Goal: Task Accomplishment & Management: Complete application form

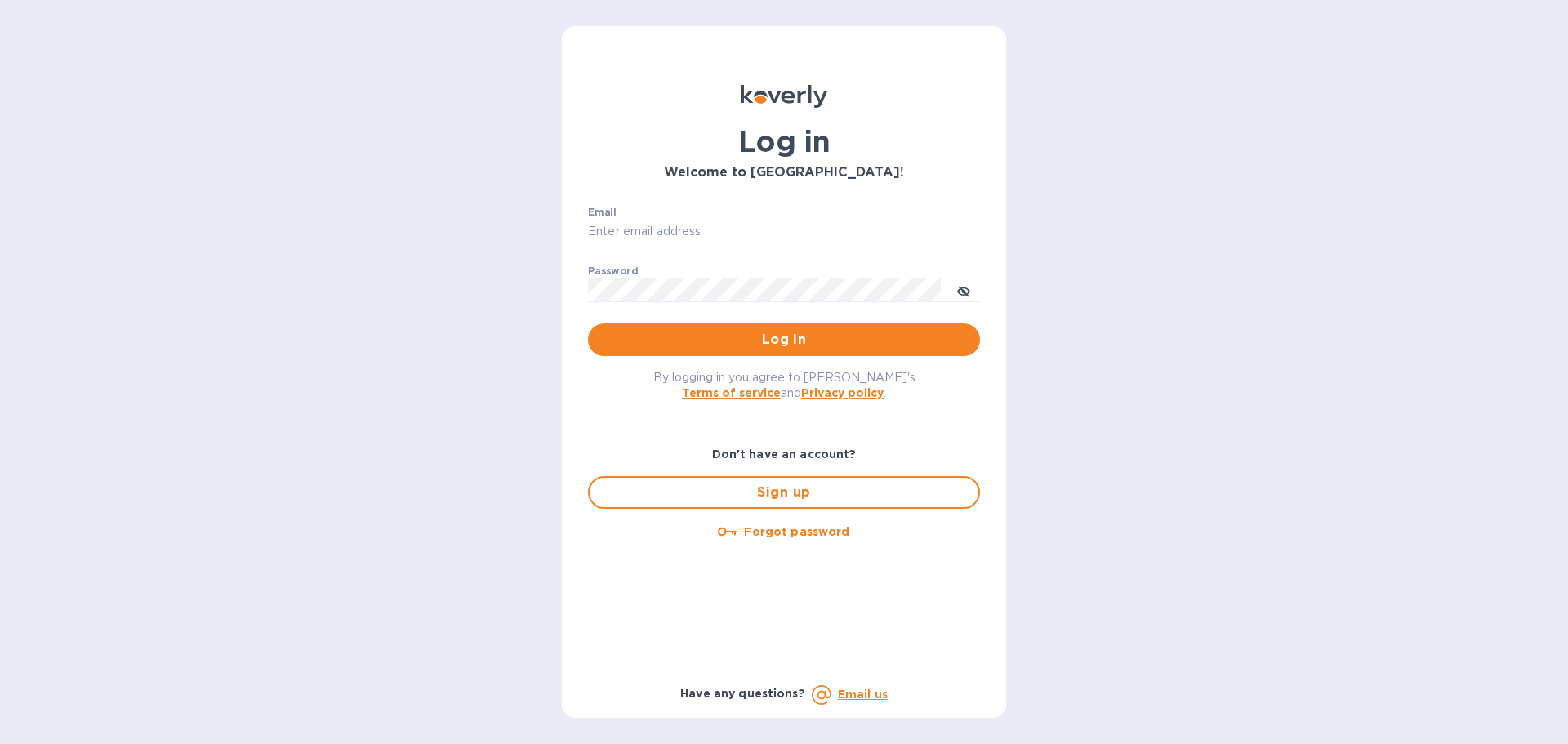
click at [763, 225] on input "Email" at bounding box center [784, 231] width 392 height 25
type input "jc@ftctanks.com"
click at [750, 325] on button "Log in" at bounding box center [784, 340] width 392 height 33
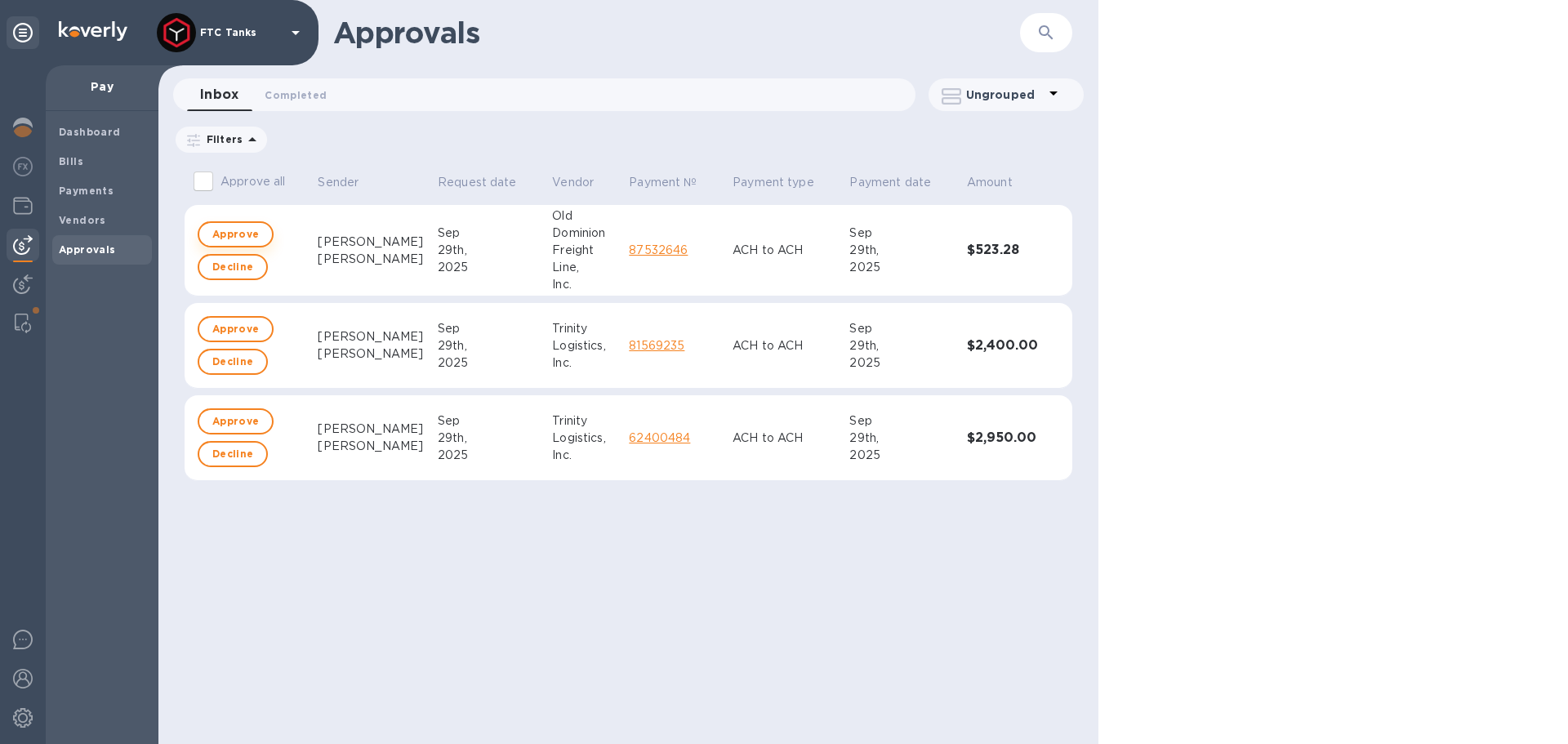
click at [234, 240] on span "Approve" at bounding box center [235, 234] width 47 height 19
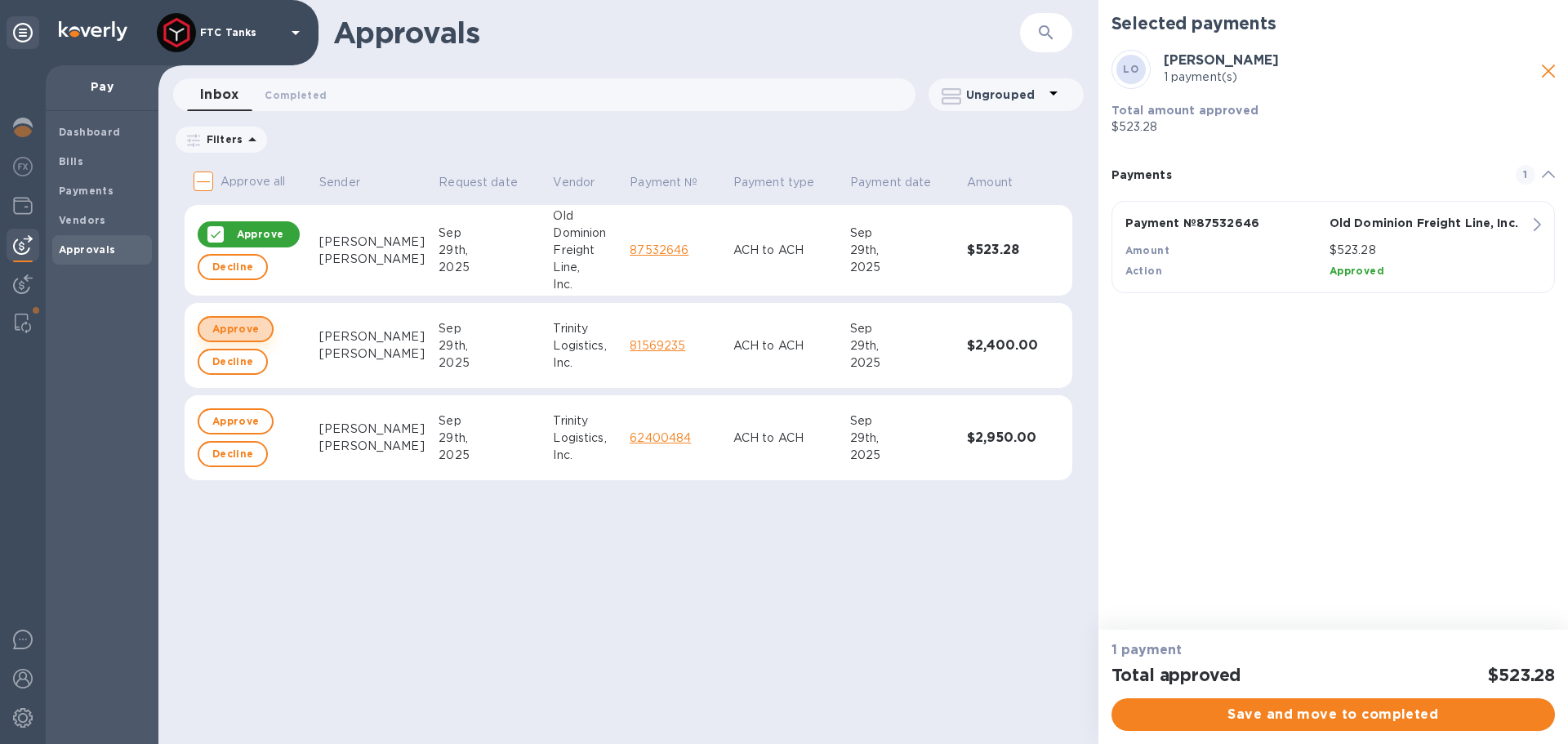
click at [240, 318] on button "Approve" at bounding box center [235, 329] width 76 height 26
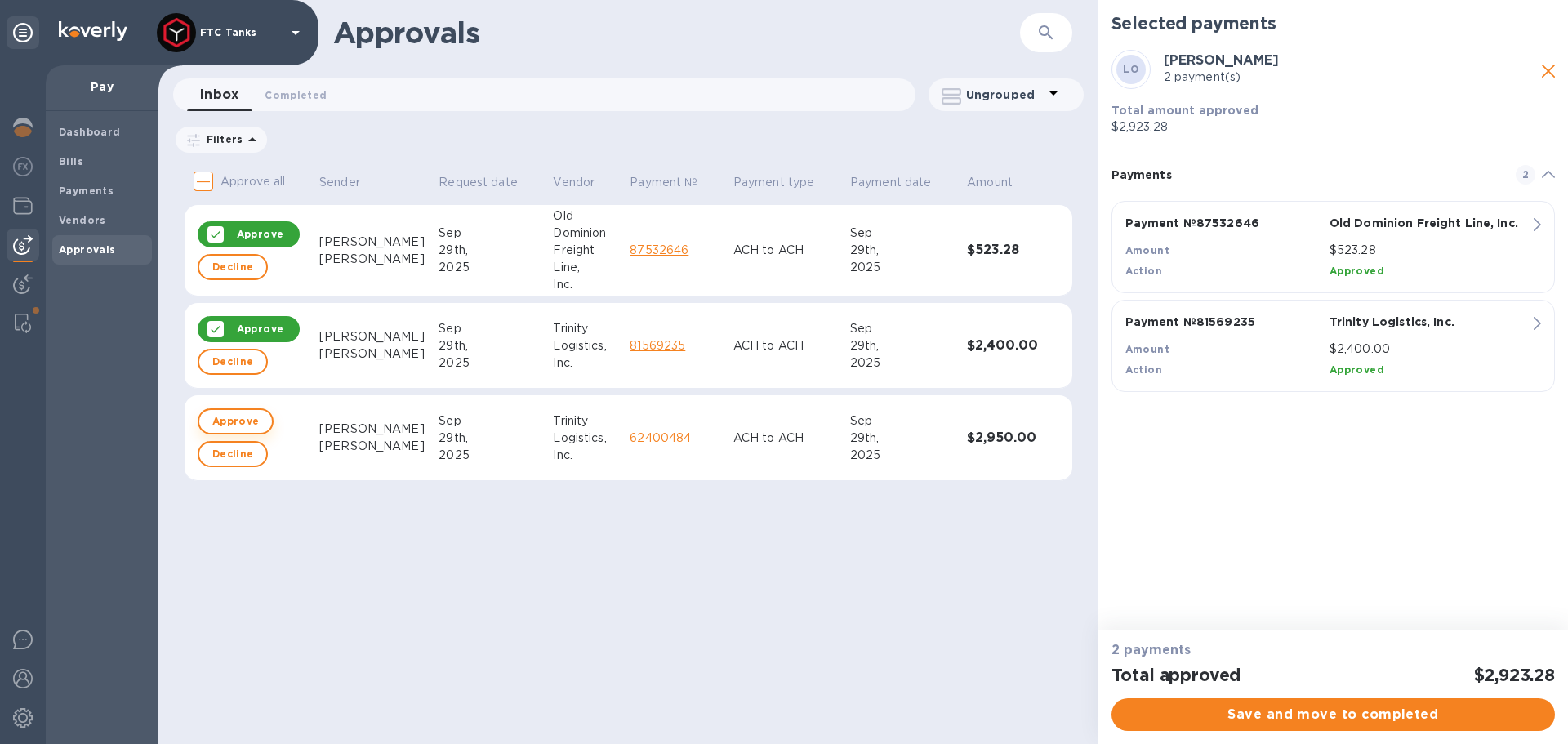
click at [230, 422] on span "Approve" at bounding box center [235, 421] width 47 height 19
checkbox input "true"
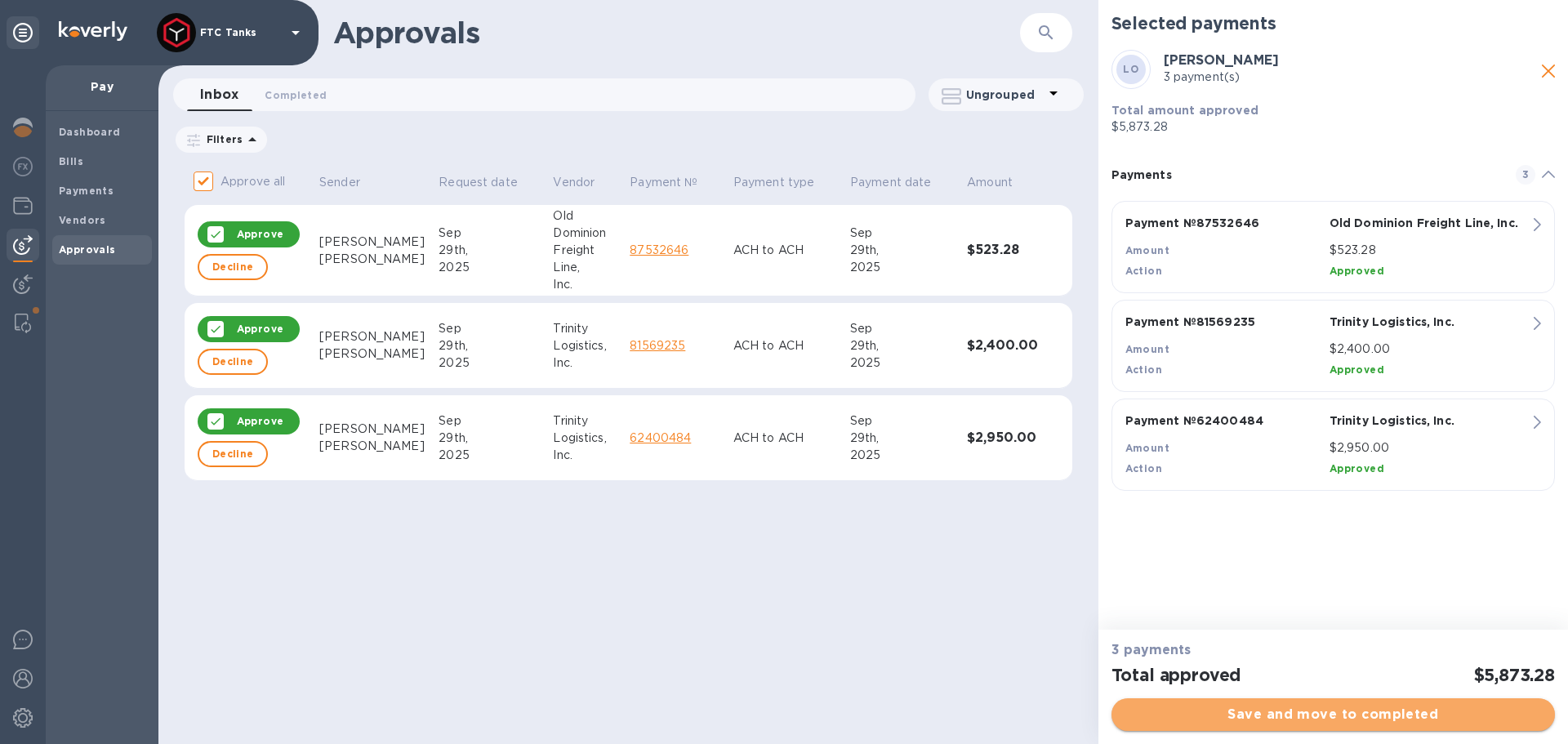
click at [1344, 724] on span "Save and move to completed" at bounding box center [1333, 714] width 418 height 19
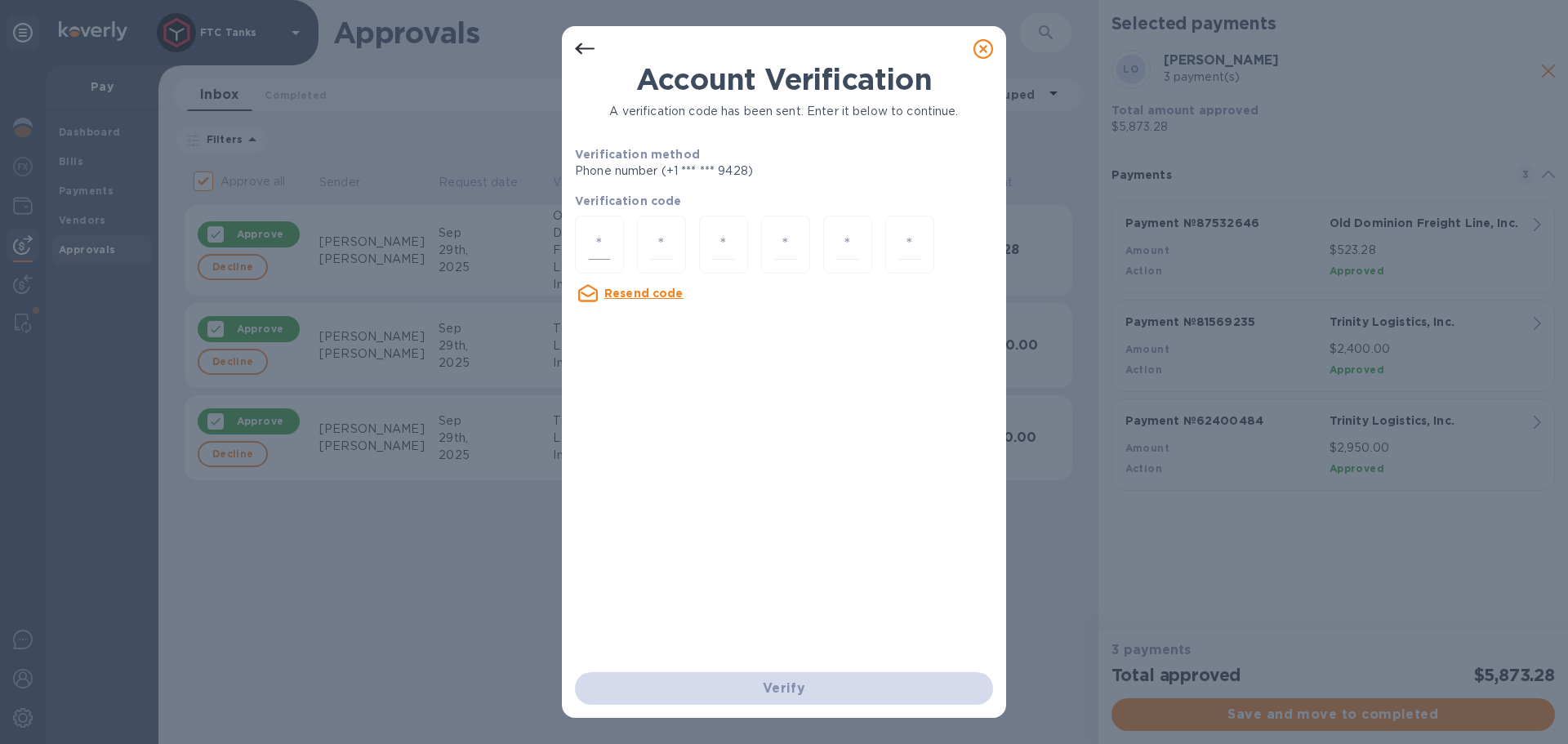
click at [597, 247] on input "number" at bounding box center [599, 245] width 21 height 31
type input "4"
type input "8"
type input "3"
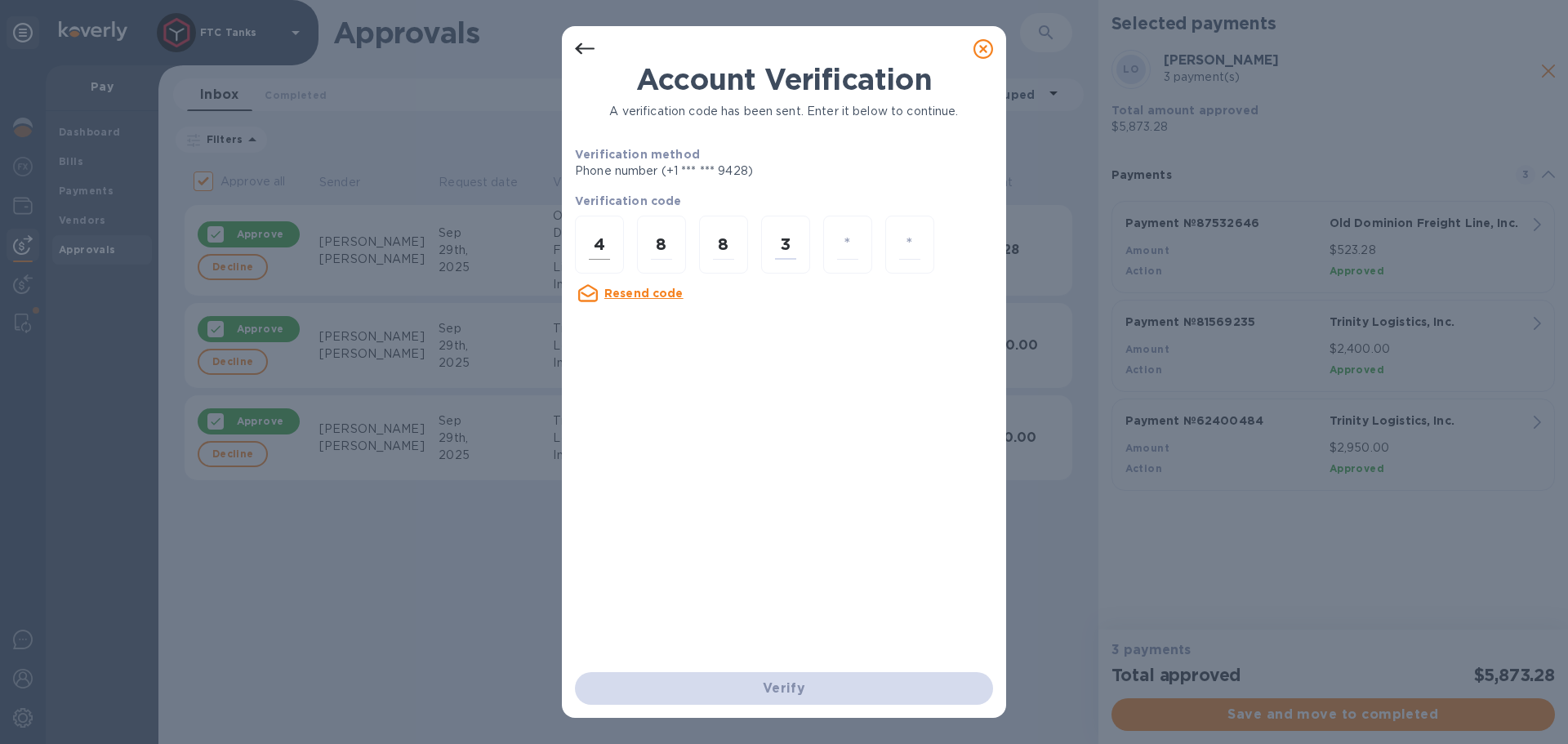
type input "2"
type input "6"
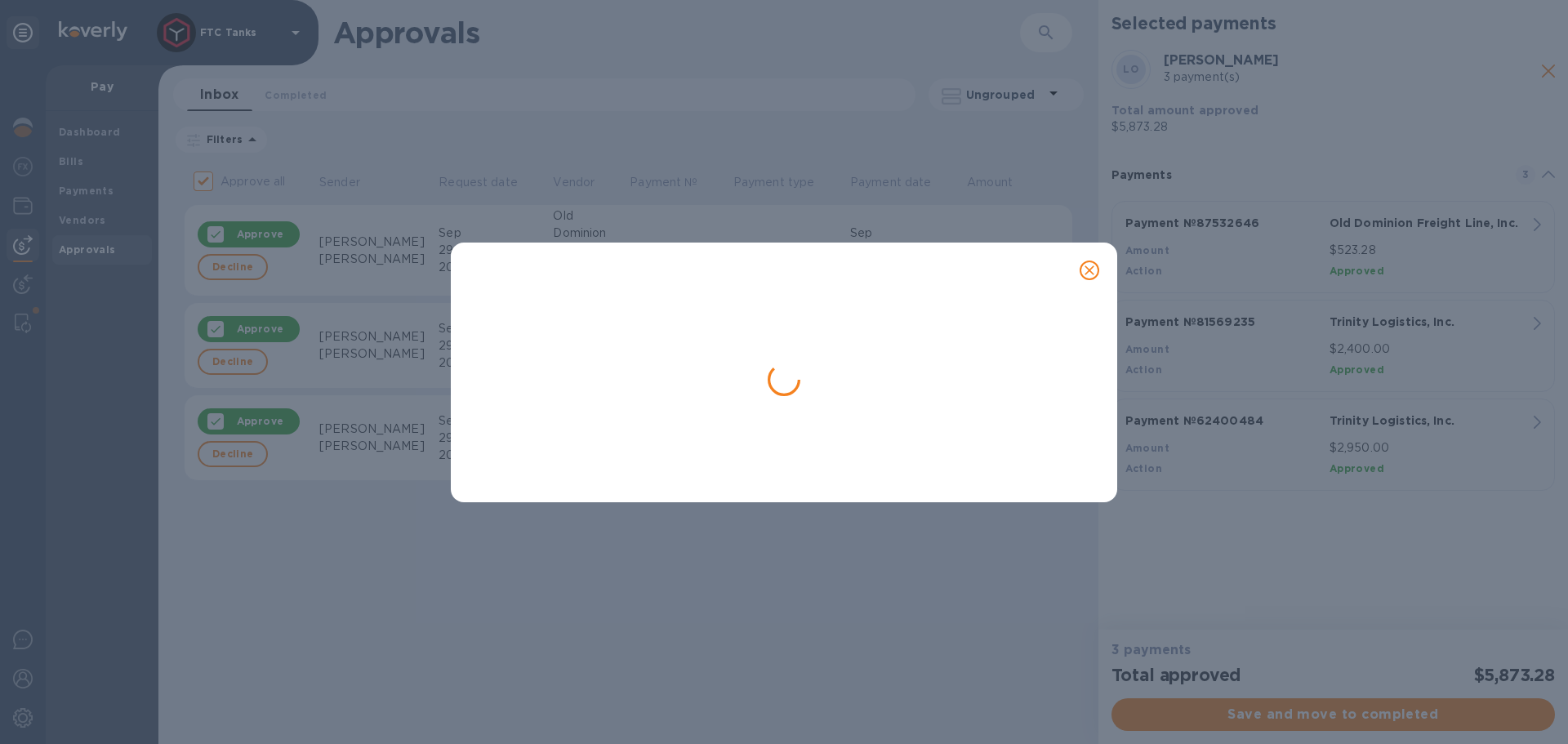
checkbox input "false"
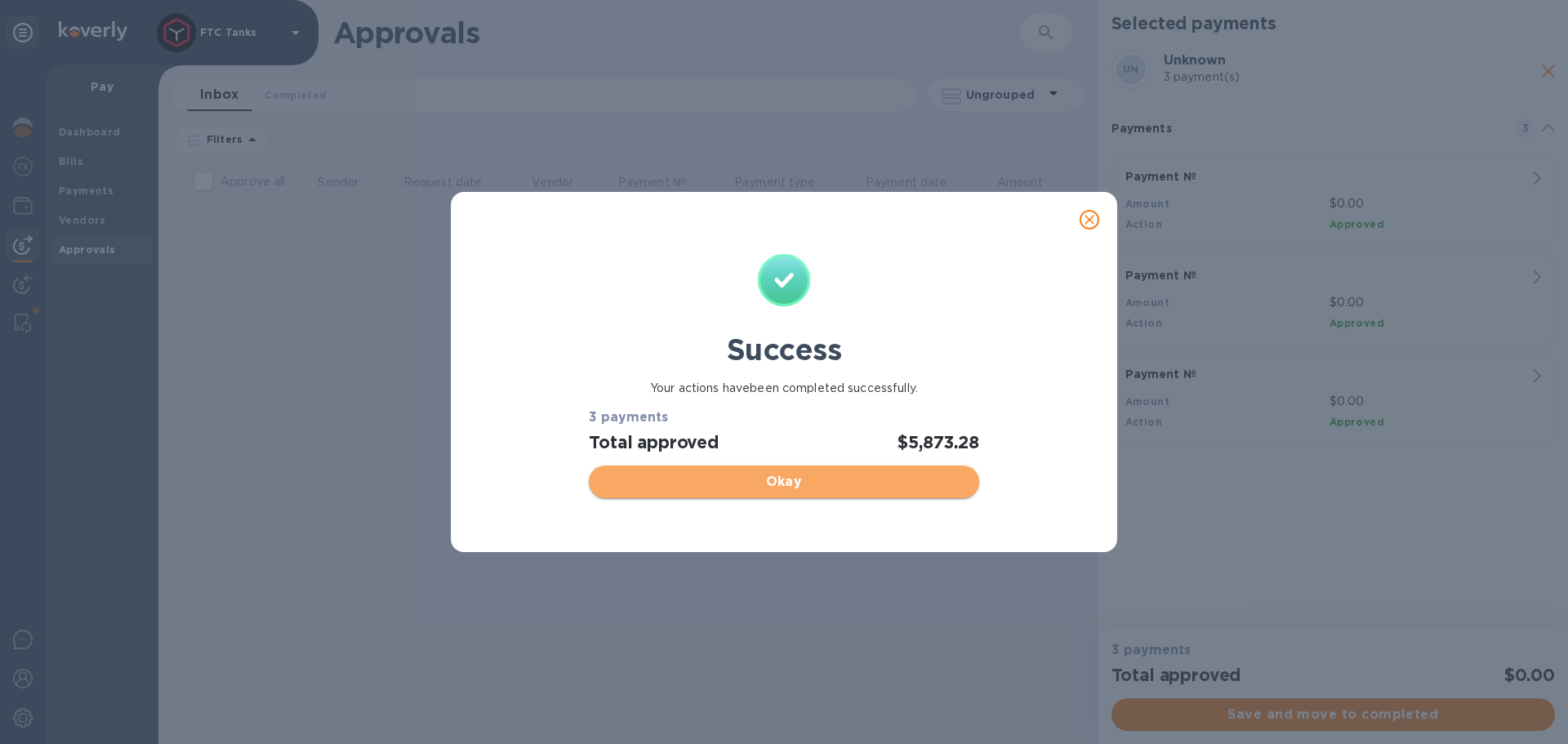
click at [859, 491] on span "Okay" at bounding box center [784, 481] width 363 height 19
